Goal: Navigation & Orientation: Find specific page/section

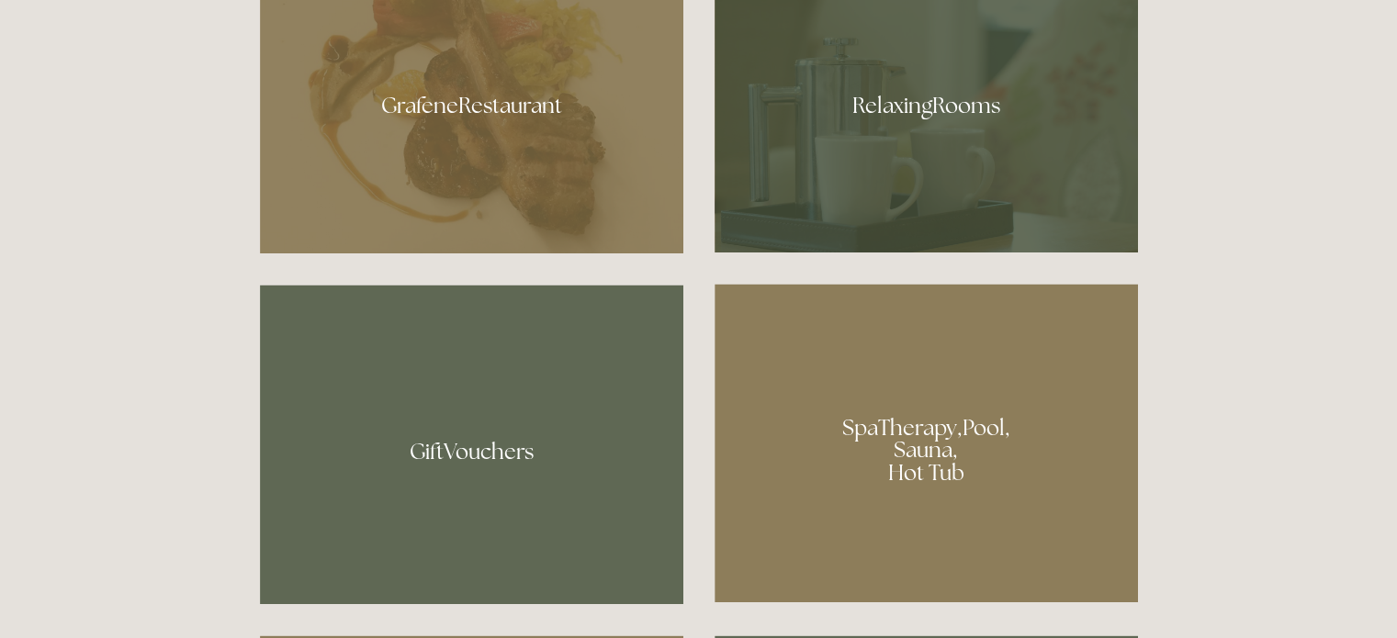
scroll to position [1153, 0]
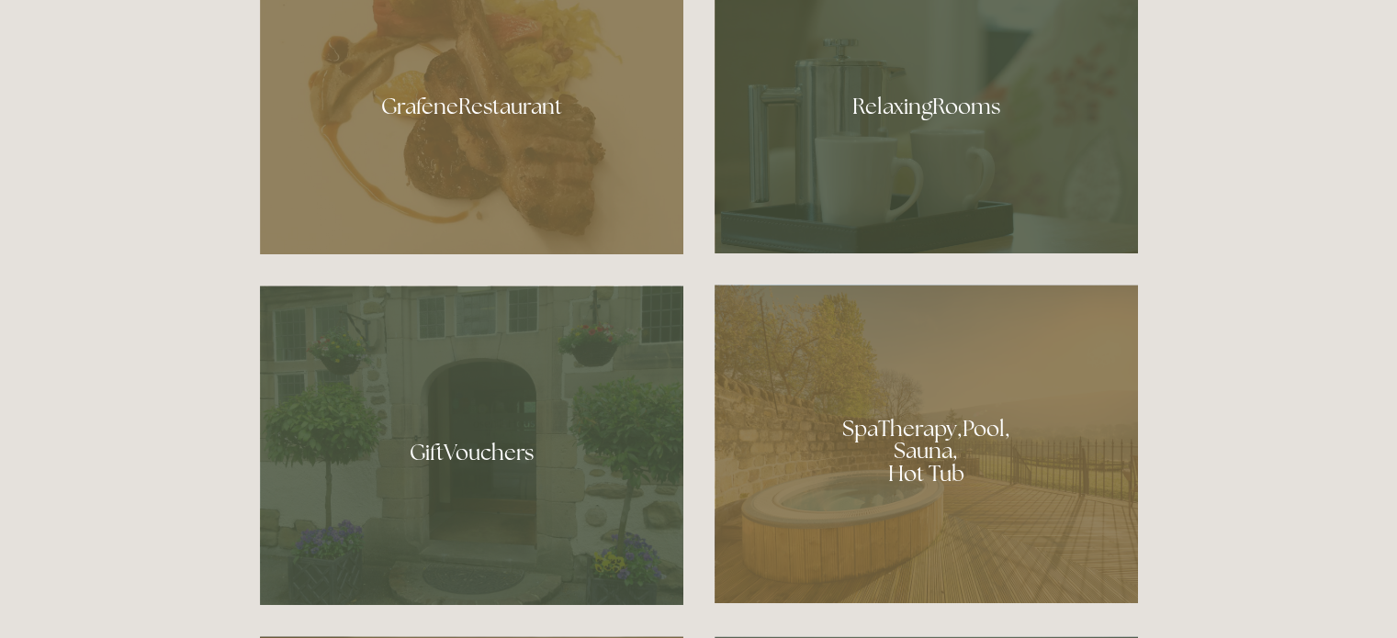
click at [977, 437] on div at bounding box center [926, 444] width 423 height 319
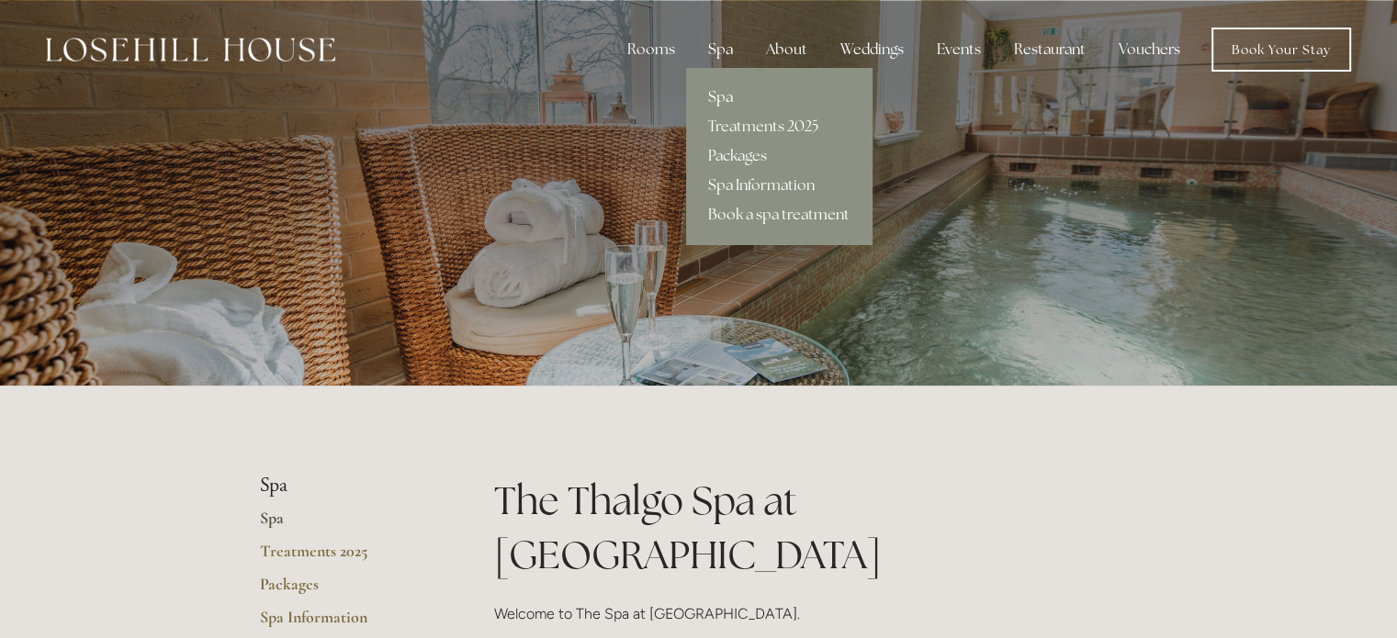
click at [728, 49] on div "Spa" at bounding box center [721, 49] width 54 height 37
